Goal: Task Accomplishment & Management: Manage account settings

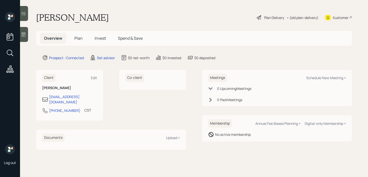
click at [24, 35] on icon at bounding box center [23, 34] width 5 height 5
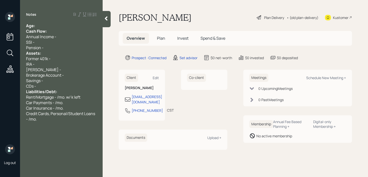
click at [71, 26] on div "Age:" at bounding box center [61, 26] width 71 height 6
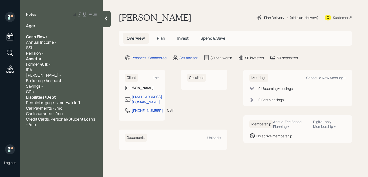
click at [56, 51] on div "Pension -" at bounding box center [61, 54] width 71 height 6
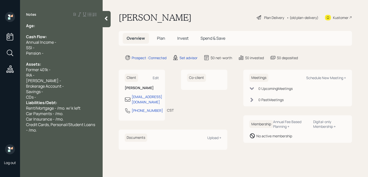
click at [55, 101] on span "Liabilities/Debt:" at bounding box center [41, 103] width 31 height 6
click at [58, 98] on div "CDs -" at bounding box center [61, 98] width 71 height 6
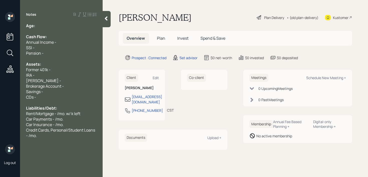
click at [67, 24] on div "Age:" at bounding box center [61, 26] width 71 height 6
click at [60, 25] on div "Age:" at bounding box center [61, 26] width 71 height 6
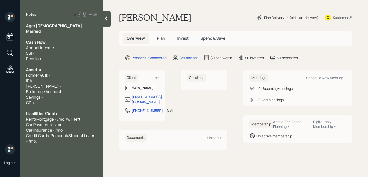
drag, startPoint x: 36, startPoint y: 23, endPoint x: 44, endPoint y: 32, distance: 12.4
click at [44, 32] on div "Age: [DEMOGRAPHIC_DATA] Married Cash Flow: Annual Income - SSI - Pension - Asse…" at bounding box center [61, 83] width 71 height 121
click at [44, 32] on div "Married" at bounding box center [61, 32] width 71 height 6
drag, startPoint x: 35, startPoint y: 26, endPoint x: 43, endPoint y: 32, distance: 10.0
click at [43, 32] on div "Age: [DEMOGRAPHIC_DATA] Married Cash Flow: Annual Income - SSI - Pension - Asse…" at bounding box center [61, 83] width 71 height 121
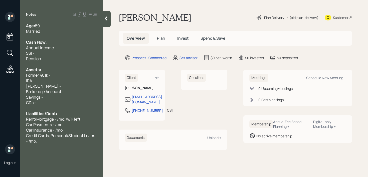
click at [50, 32] on div "Married" at bounding box center [61, 32] width 71 height 6
click at [68, 54] on div "SSI -" at bounding box center [61, 54] width 71 height 6
click at [68, 55] on div "SSI -" at bounding box center [61, 54] width 71 height 6
click at [68, 90] on div "Brokerage Account -" at bounding box center [61, 92] width 71 height 6
drag, startPoint x: 68, startPoint y: 94, endPoint x: 0, endPoint y: 94, distance: 68.0
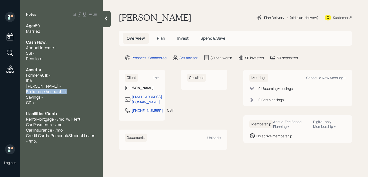
click at [0, 94] on div "Log out Notes Age: [DEMOGRAPHIC_DATA] Married Cash Flow: Annual Income - SSI - …" at bounding box center [184, 88] width 368 height 177
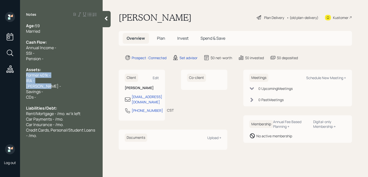
drag, startPoint x: 52, startPoint y: 88, endPoint x: 22, endPoint y: 74, distance: 33.4
click at [22, 74] on div "Age: [DEMOGRAPHIC_DATA] Married Cash Flow: Annual Income - SSI - Pension - Asse…" at bounding box center [61, 81] width 83 height 116
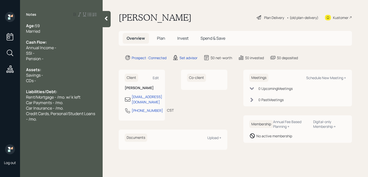
drag, startPoint x: 46, startPoint y: 76, endPoint x: 0, endPoint y: 76, distance: 46.3
click at [0, 76] on div "Log out Notes Age: [DEMOGRAPHIC_DATA] Married Cash Flow: Annual Income - SSI - …" at bounding box center [184, 88] width 368 height 177
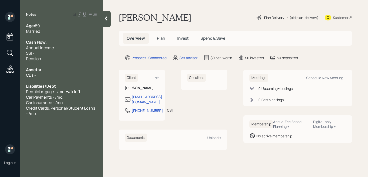
click at [41, 63] on div at bounding box center [61, 65] width 71 height 6
drag, startPoint x: 55, startPoint y: 58, endPoint x: 27, endPoint y: 58, distance: 27.8
click at [27, 58] on div "Pension -" at bounding box center [61, 59] width 71 height 6
click at [29, 56] on span "Pension -" at bounding box center [35, 59] width 18 height 6
click at [50, 56] on div "SSI -" at bounding box center [61, 54] width 71 height 6
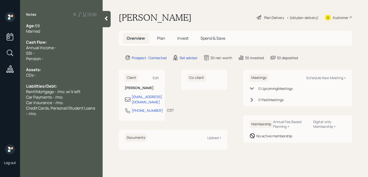
click at [50, 56] on div "SSI -" at bounding box center [61, 54] width 71 height 6
click at [55, 62] on div at bounding box center [61, 65] width 71 height 6
click at [58, 62] on div at bounding box center [61, 65] width 71 height 6
click at [61, 59] on div "Pension -" at bounding box center [61, 59] width 71 height 6
click at [55, 71] on div "Assets:" at bounding box center [61, 70] width 71 height 6
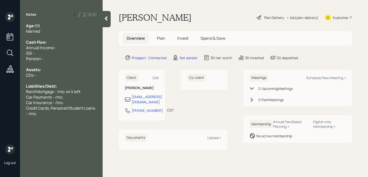
click at [57, 81] on div at bounding box center [61, 81] width 71 height 6
click at [51, 99] on span "Car Payments - /mo." at bounding box center [44, 98] width 37 height 6
click at [39, 116] on div "Credit Cards, Personal/Student Loans - /mo." at bounding box center [61, 111] width 71 height 11
drag, startPoint x: 38, startPoint y: 74, endPoint x: 0, endPoint y: 74, distance: 38.3
click at [0, 74] on div "Log out Notes Age: [DEMOGRAPHIC_DATA] Married Cash Flow: Annual Income - SSI - …" at bounding box center [184, 88] width 368 height 177
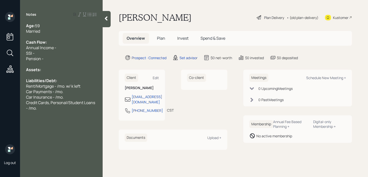
click at [44, 55] on div "SSI -" at bounding box center [61, 54] width 71 height 6
drag, startPoint x: 44, startPoint y: 59, endPoint x: 23, endPoint y: 49, distance: 23.0
click at [23, 49] on div "Age: [DEMOGRAPHIC_DATA] Married Cash Flow: Annual Income - SSI - Pension - Asse…" at bounding box center [61, 67] width 83 height 88
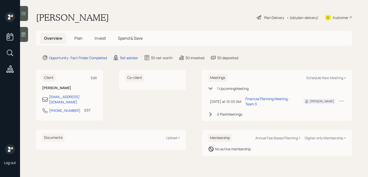
click at [94, 77] on div "Edit" at bounding box center [94, 78] width 6 height 5
